Goal: Transaction & Acquisition: Purchase product/service

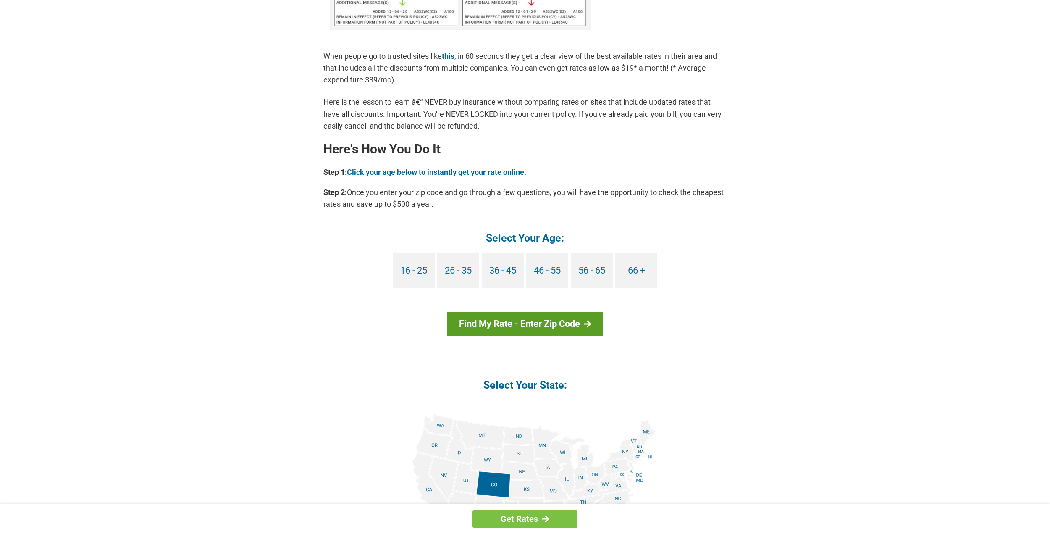
scroll to position [672, 0]
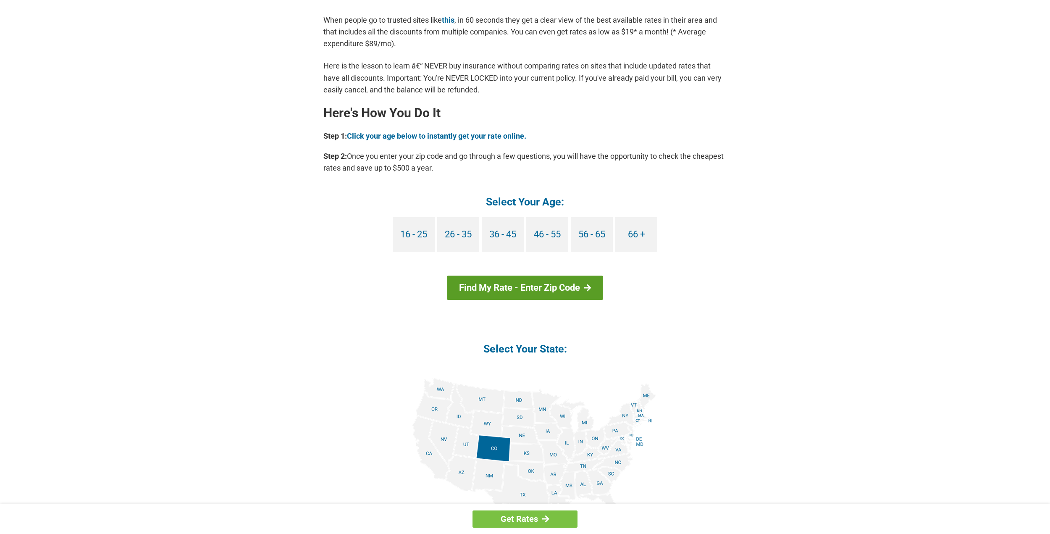
click at [548, 289] on link "Find My Rate - Enter Zip Code" at bounding box center [525, 288] width 156 height 24
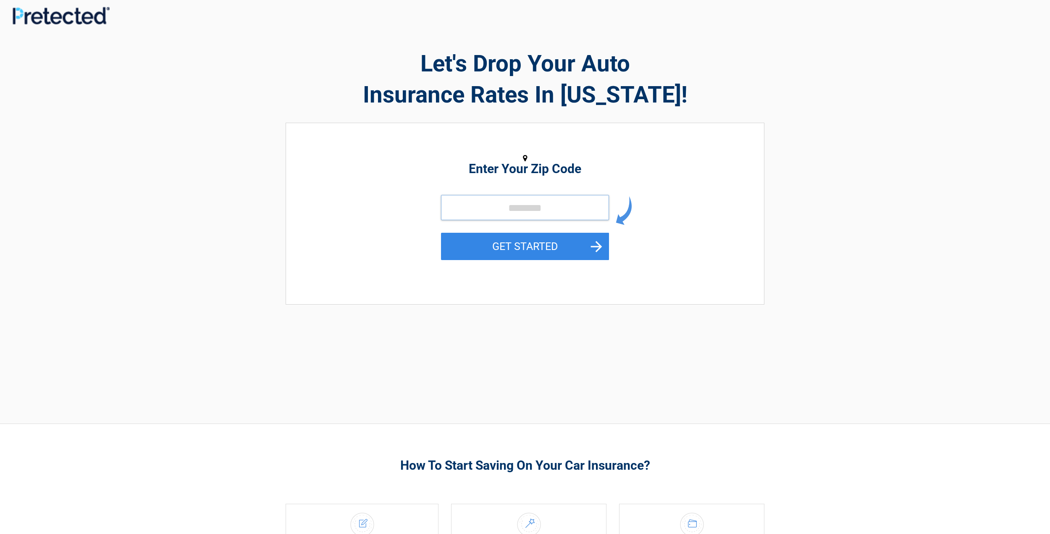
click at [513, 208] on input "tel" at bounding box center [525, 207] width 168 height 25
type input "*****"
click at [548, 250] on button "GET STARTED" at bounding box center [525, 246] width 168 height 27
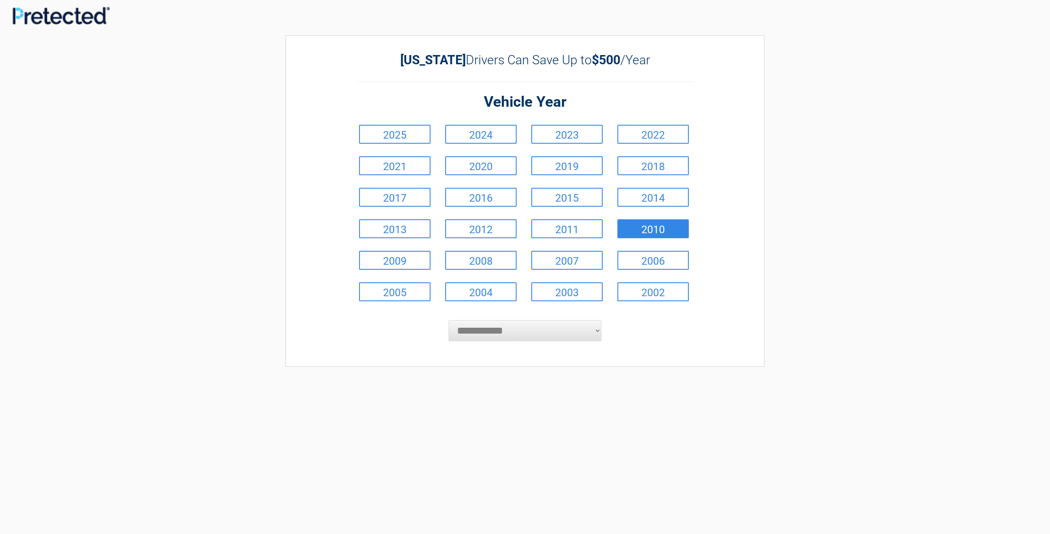
click at [660, 231] on link "2010" at bounding box center [652, 228] width 71 height 19
